Goal: Information Seeking & Learning: Learn about a topic

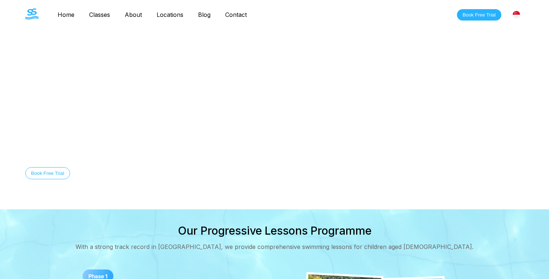
click at [98, 16] on link "Classes" at bounding box center [100, 14] width 36 height 7
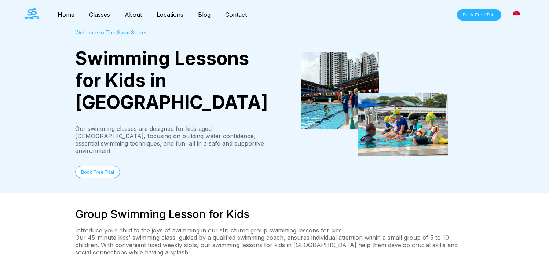
click at [475, 11] on button "Book Free Trial" at bounding box center [479, 14] width 44 height 11
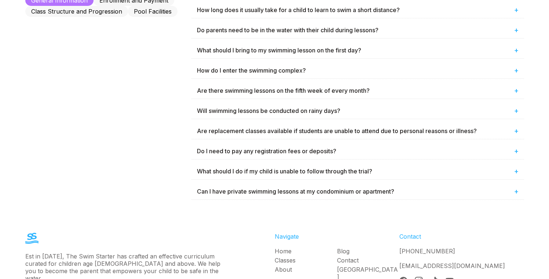
scroll to position [534, 0]
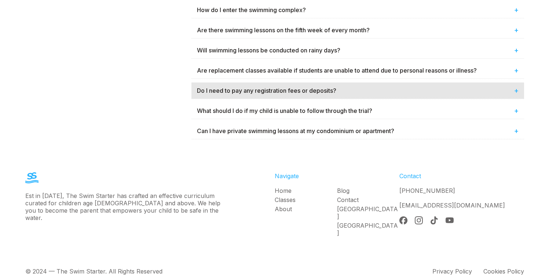
click at [285, 86] on div "Do I need to pay any registration fees or deposits? +" at bounding box center [358, 91] width 333 height 16
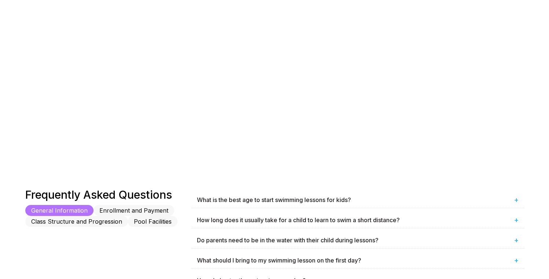
scroll to position [0, 0]
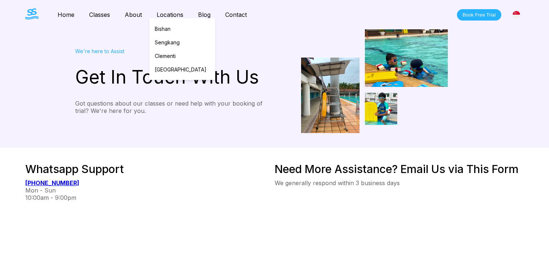
click at [170, 15] on link "Locations" at bounding box center [169, 14] width 41 height 7
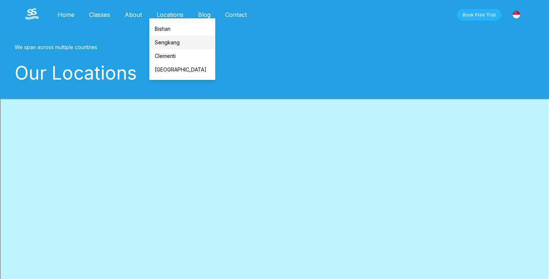
click at [172, 38] on link "Sengkang" at bounding box center [182, 43] width 66 height 14
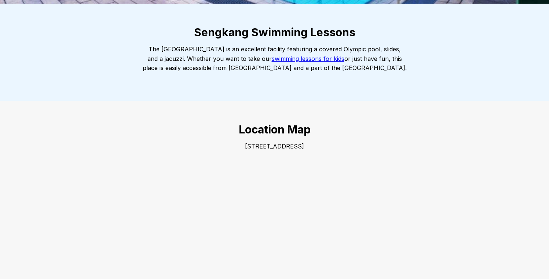
scroll to position [168, 0]
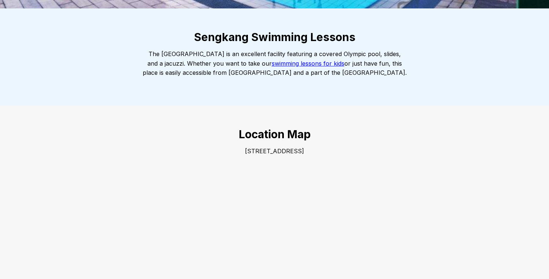
click at [335, 64] on link "swimming lessons for kids" at bounding box center [308, 63] width 73 height 7
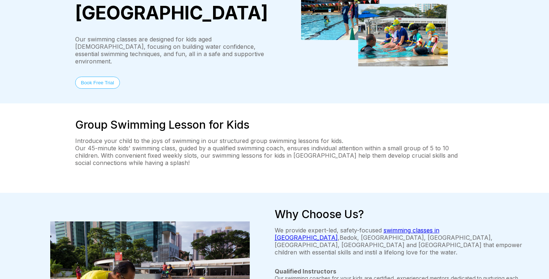
scroll to position [165, 0]
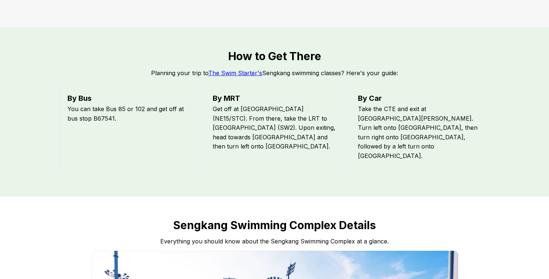
scroll to position [475, 0]
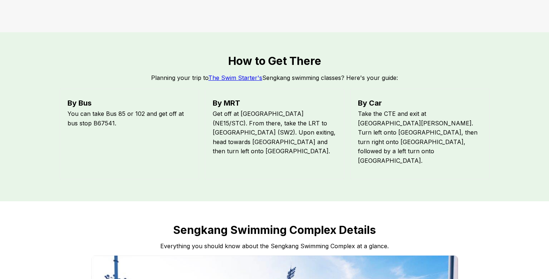
click at [239, 79] on link "The Swim Starter's" at bounding box center [235, 77] width 54 height 7
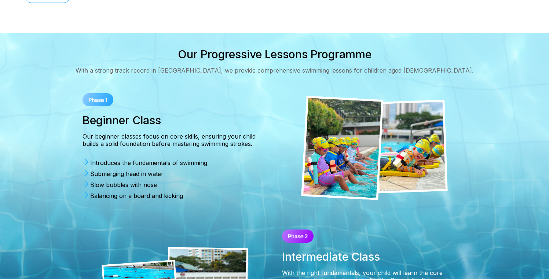
scroll to position [172, 0]
